Goal: Use online tool/utility: Utilize a website feature to perform a specific function

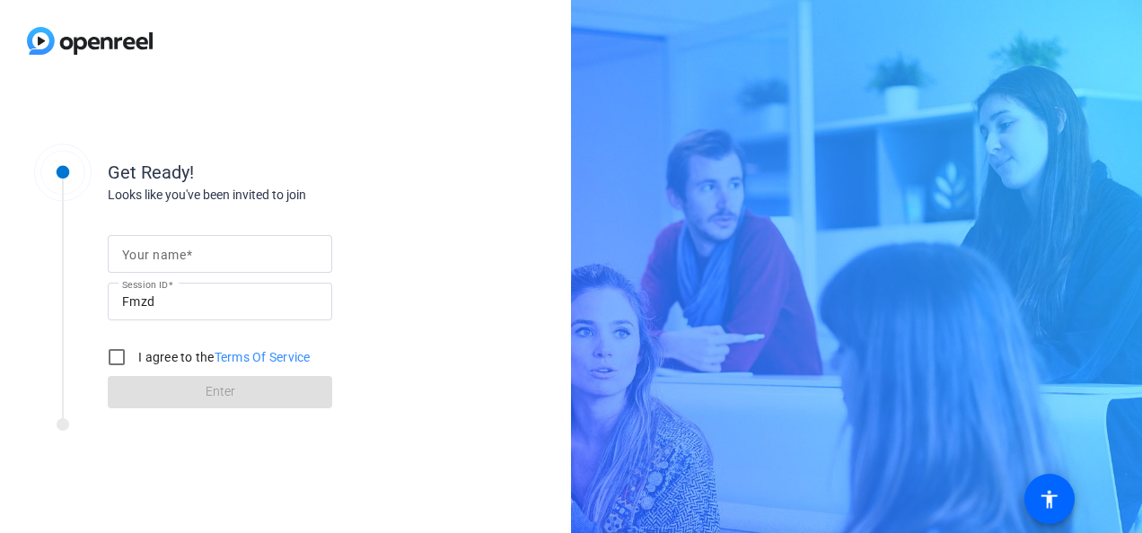
click at [177, 267] on div at bounding box center [220, 254] width 196 height 38
type input "[PERSON_NAME]"
click at [108, 364] on input "I agree to the Terms Of Service" at bounding box center [117, 357] width 36 height 36
checkbox input "true"
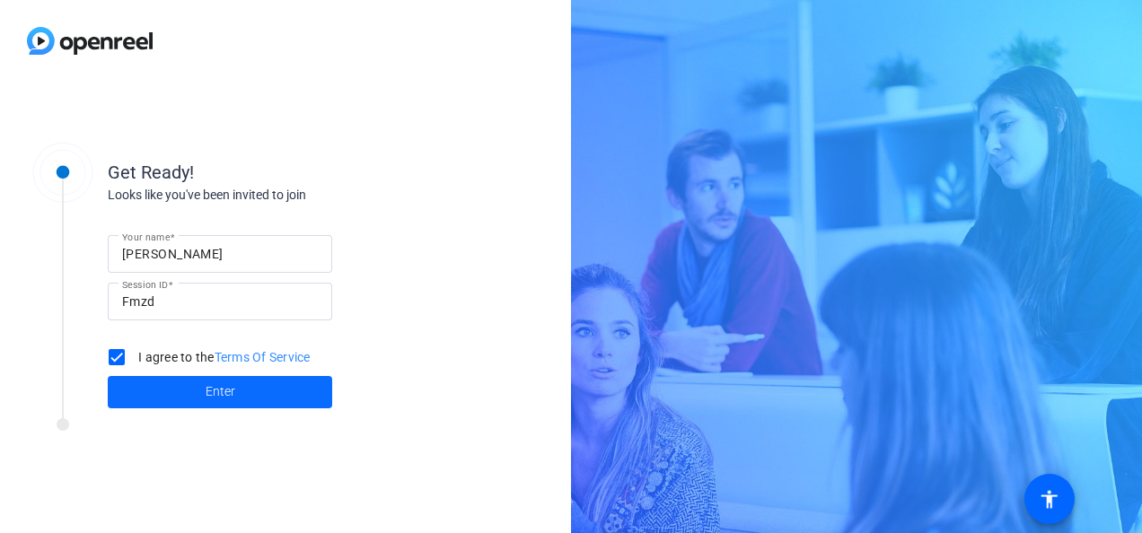
click at [143, 382] on span at bounding box center [220, 392] width 224 height 43
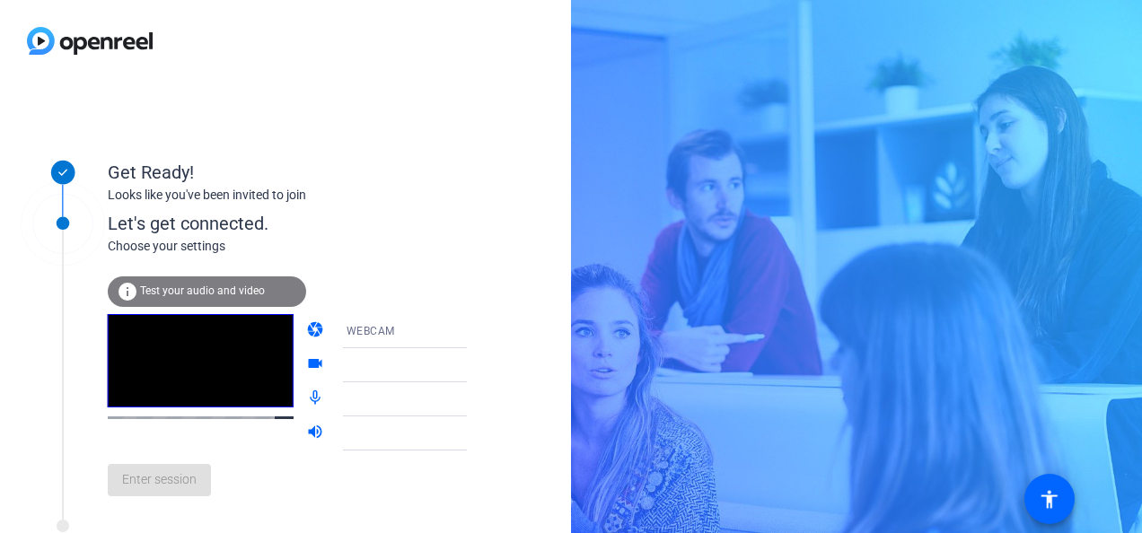
click at [474, 364] on icon at bounding box center [485, 366] width 22 height 22
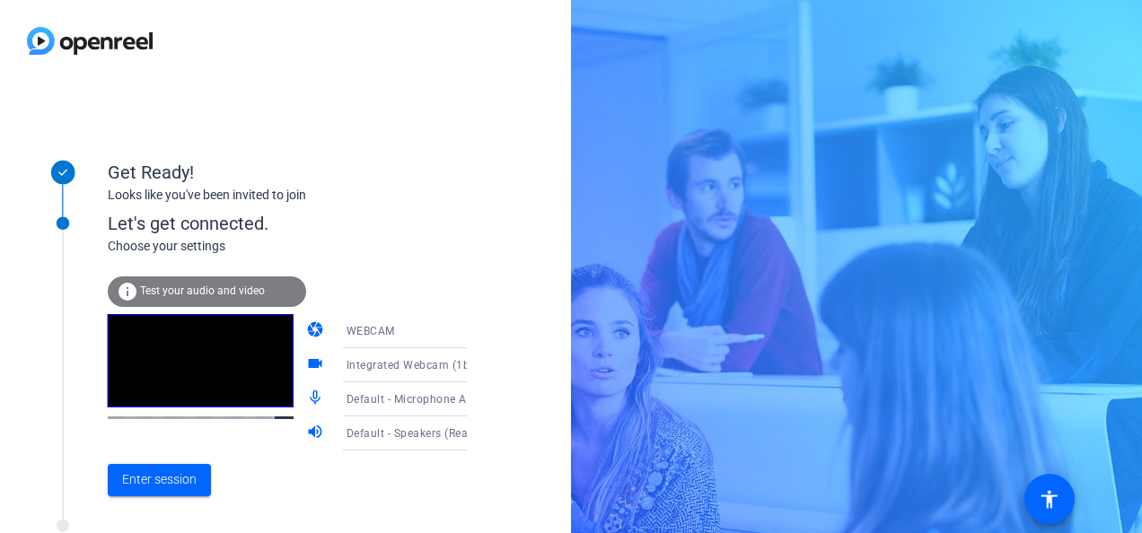
click at [474, 363] on icon at bounding box center [485, 366] width 22 height 22
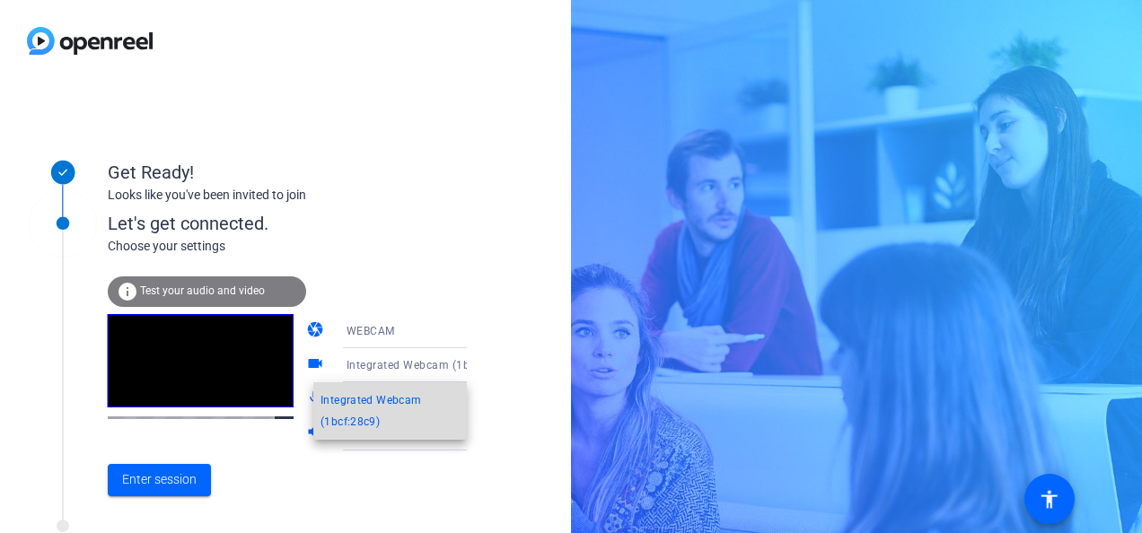
click at [399, 391] on span "Integrated Webcam (1bcf:28c9)" at bounding box center [389, 411] width 139 height 43
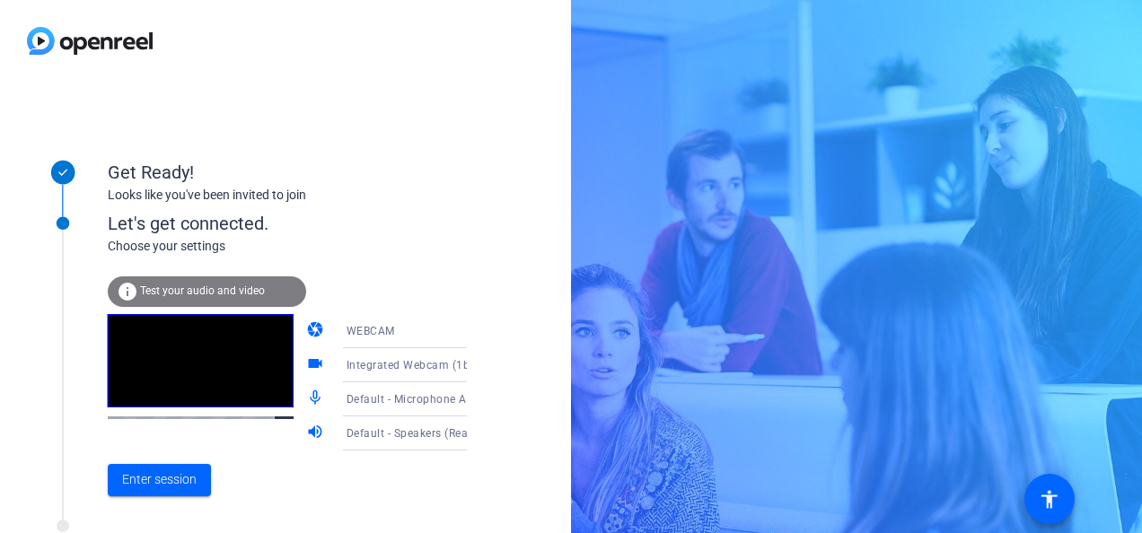
click at [346, 364] on span "Integrated Webcam (1bcf:28c9)" at bounding box center [429, 364] width 167 height 14
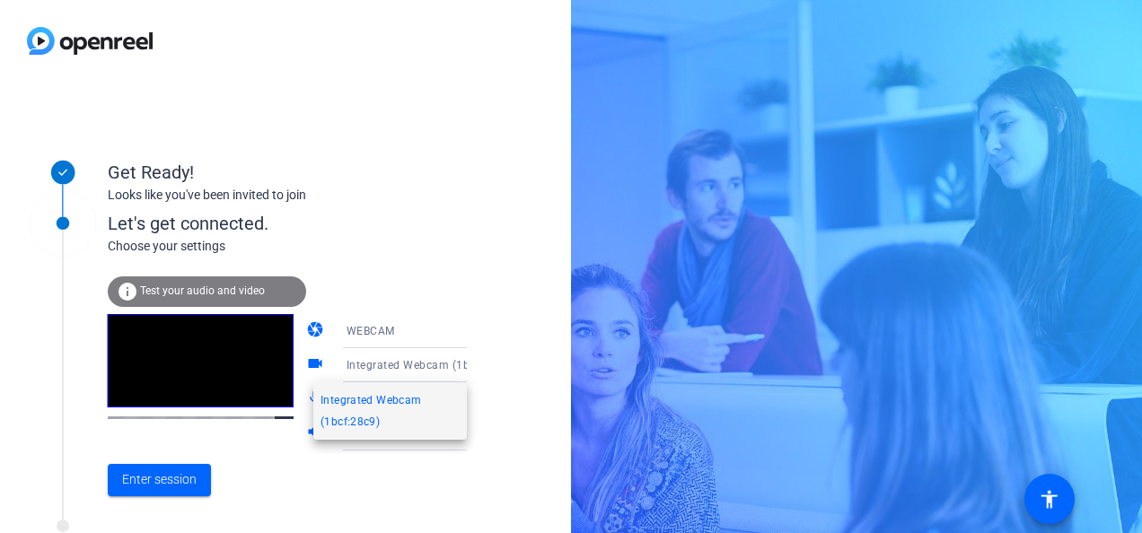
click at [336, 420] on span "Integrated Webcam (1bcf:28c9)" at bounding box center [389, 411] width 139 height 43
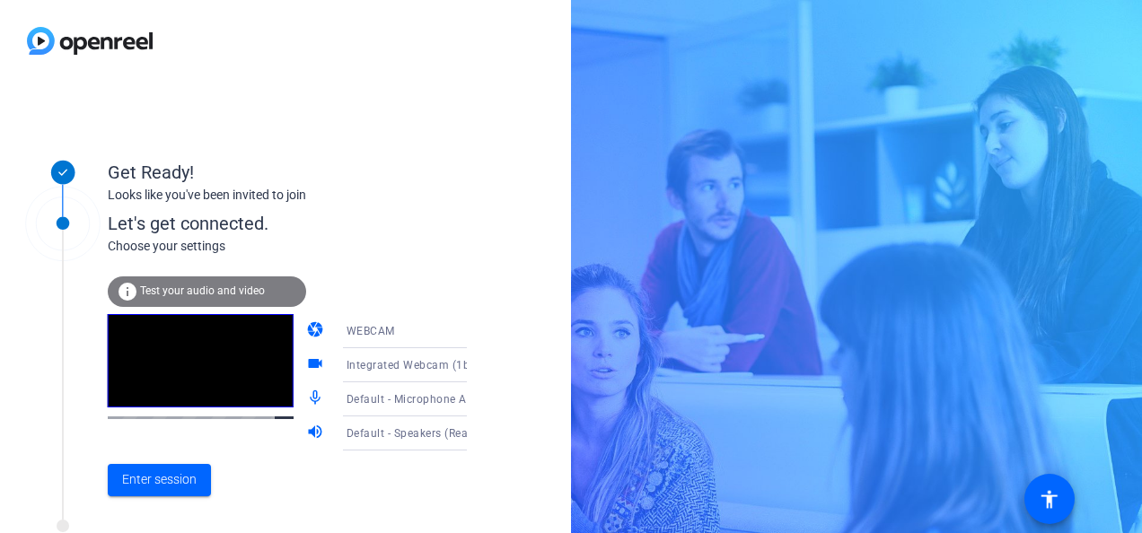
click at [306, 365] on mat-icon "videocam" at bounding box center [317, 366] width 22 height 22
click at [474, 367] on icon at bounding box center [485, 366] width 22 height 22
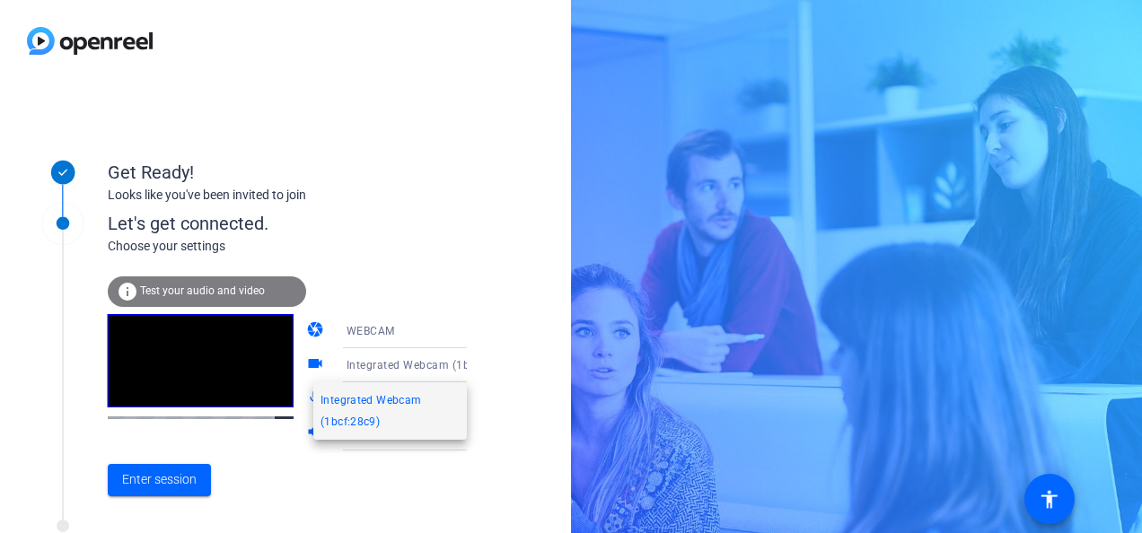
click at [345, 416] on span "Integrated Webcam (1bcf:28c9)" at bounding box center [389, 411] width 139 height 43
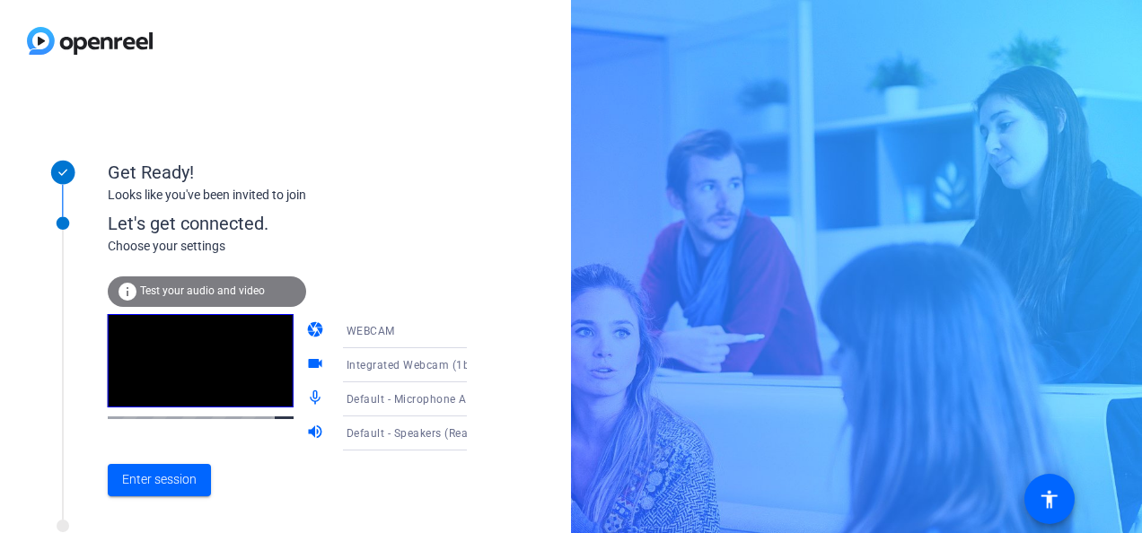
click at [306, 357] on mat-icon "videocam" at bounding box center [317, 366] width 22 height 22
click at [171, 469] on span at bounding box center [159, 480] width 103 height 43
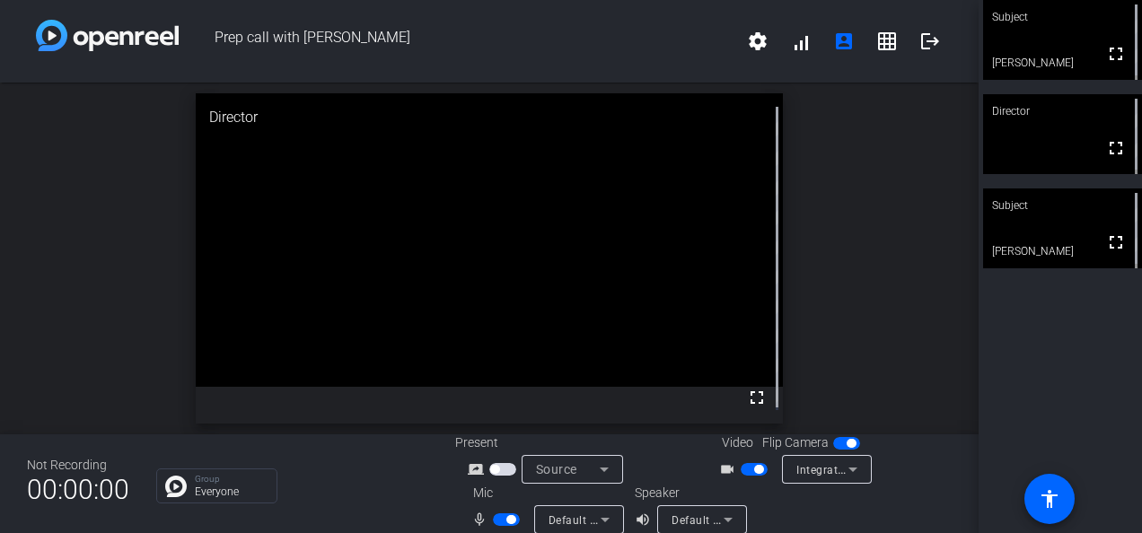
click at [493, 519] on span "button" at bounding box center [506, 519] width 27 height 13
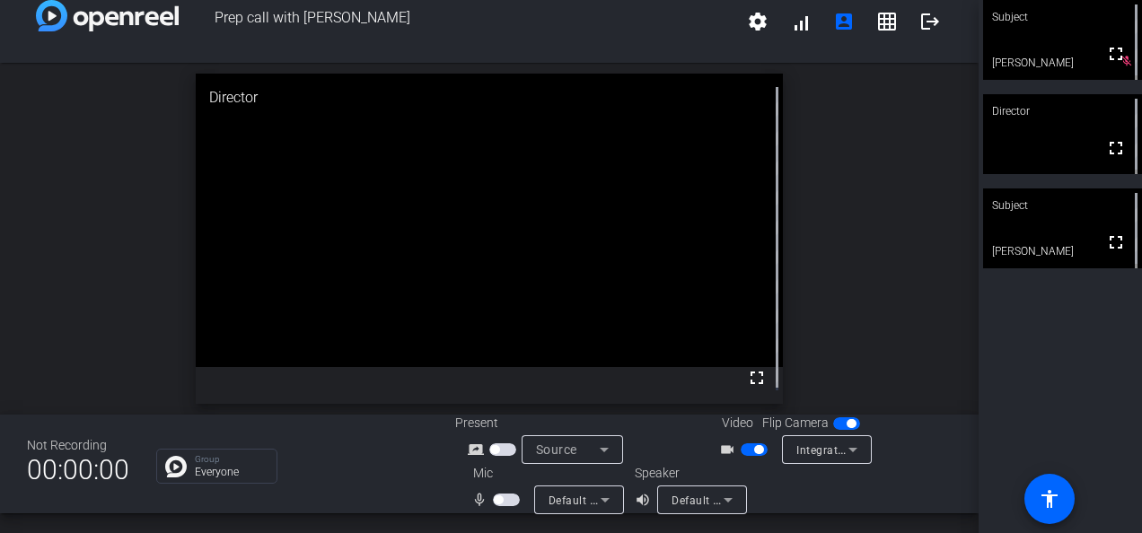
scroll to position [21, 0]
click at [741, 449] on span "button" at bounding box center [754, 449] width 27 height 13
click at [504, 497] on span "button" at bounding box center [506, 499] width 27 height 13
click at [494, 502] on span "button" at bounding box center [506, 499] width 27 height 13
click at [504, 500] on span "button" at bounding box center [506, 499] width 27 height 13
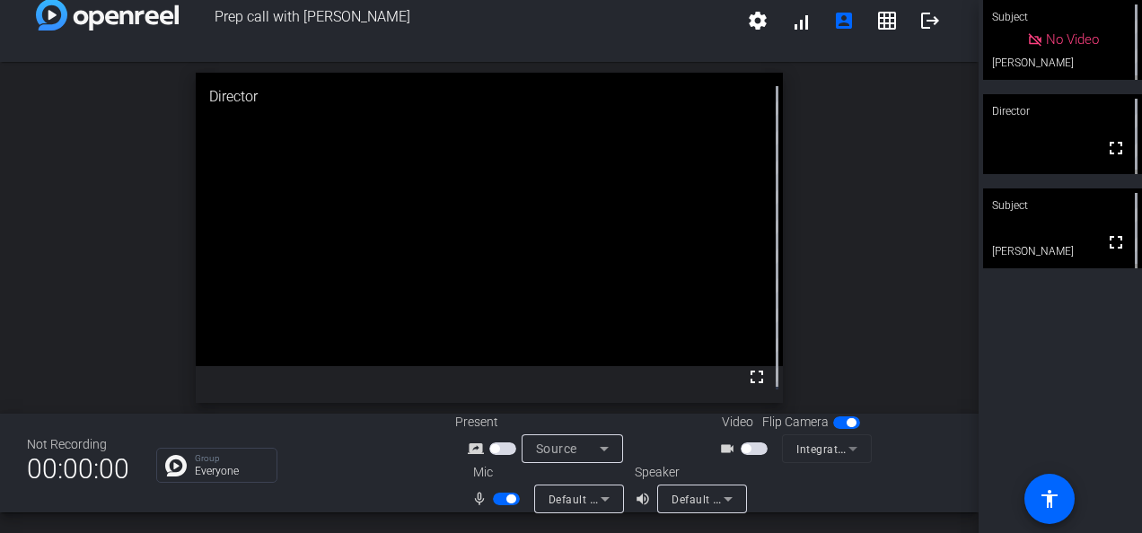
click at [499, 500] on span "button" at bounding box center [506, 499] width 27 height 13
click at [508, 494] on span "button" at bounding box center [506, 499] width 27 height 13
click at [493, 497] on button "button" at bounding box center [506, 499] width 27 height 13
click at [513, 494] on span "button" at bounding box center [506, 499] width 27 height 13
click at [493, 496] on span "button" at bounding box center [506, 499] width 27 height 13
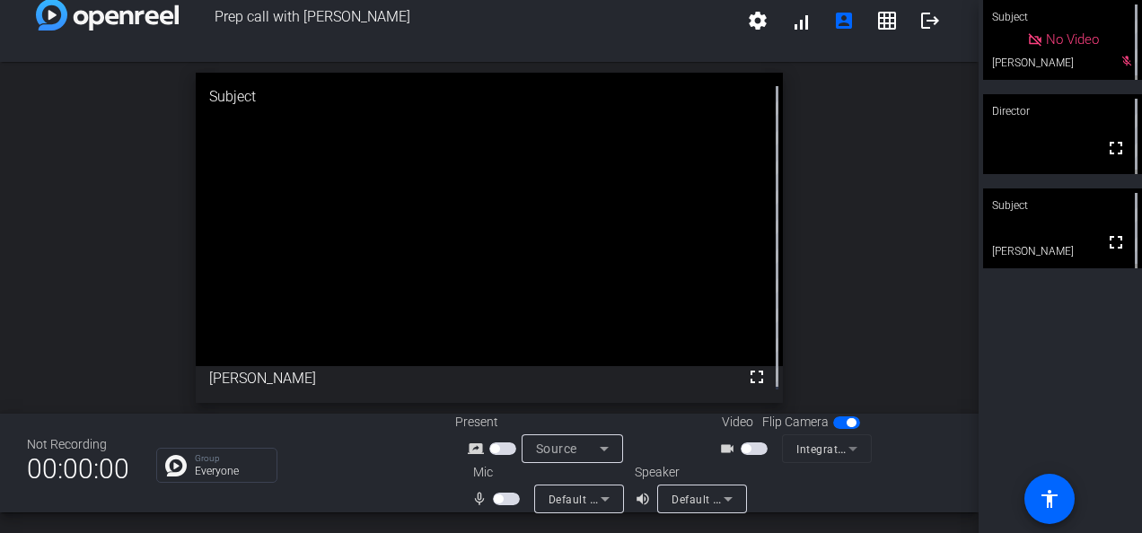
click at [494, 496] on span "button" at bounding box center [498, 499] width 9 height 9
click at [493, 496] on span "button" at bounding box center [506, 499] width 27 height 13
click at [510, 493] on span "button" at bounding box center [506, 499] width 27 height 13
